Goal: Information Seeking & Learning: Learn about a topic

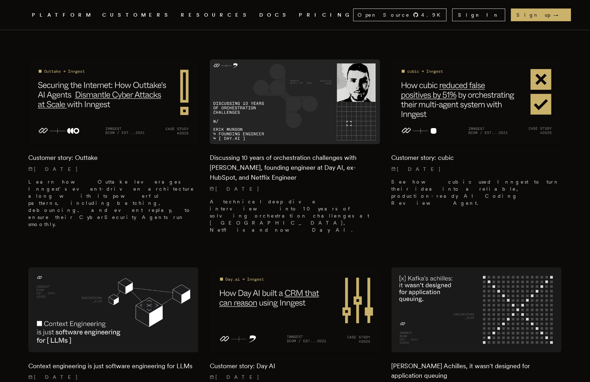
scroll to position [631, 0]
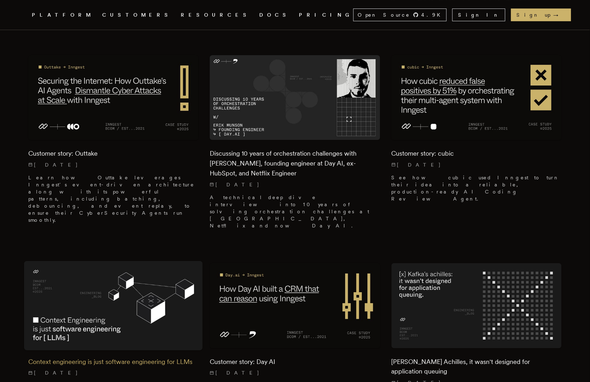
click at [139, 357] on h2 "Context engineering is just software engineering for LLMs" at bounding box center [113, 362] width 170 height 10
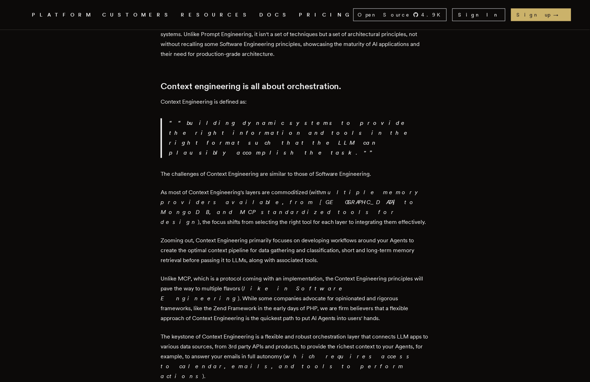
scroll to position [914, 0]
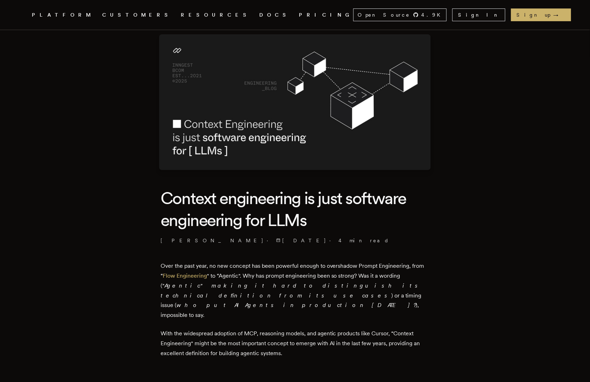
scroll to position [0, 0]
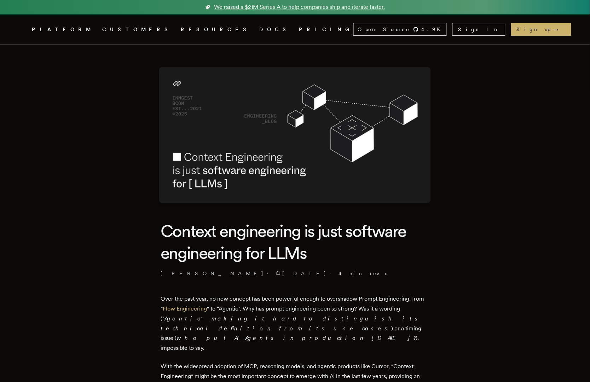
click at [127, 31] on link "CUSTOMERS" at bounding box center [137, 29] width 70 height 9
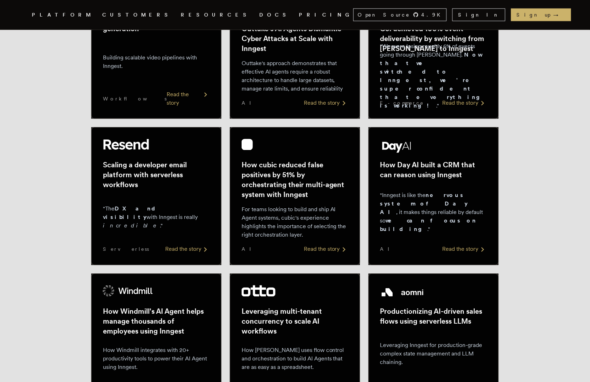
scroll to position [223, 0]
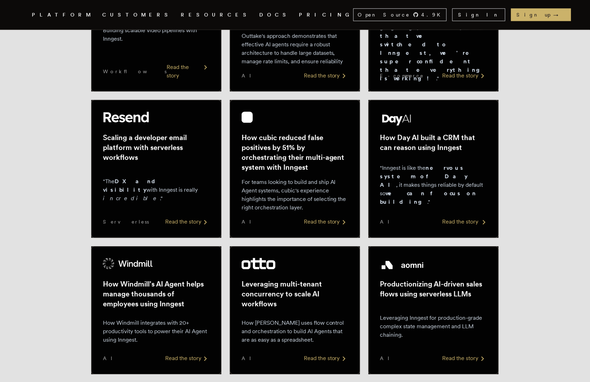
click at [457, 168] on div ""Inngest is like the nervous system of Day AI , it makes things reliable by def…" at bounding box center [433, 186] width 107 height 54
